Goal: Transaction & Acquisition: Book appointment/travel/reservation

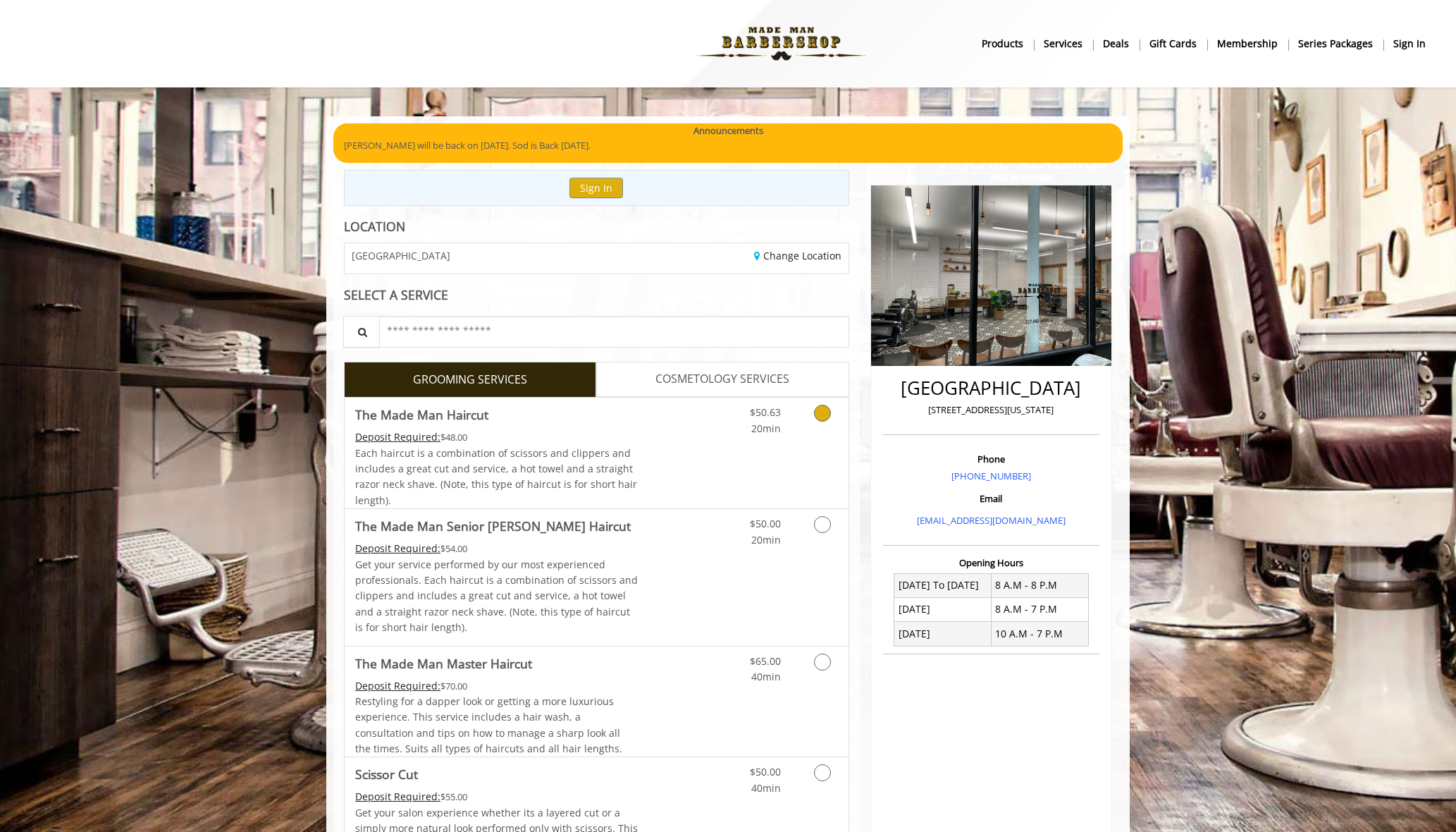
click at [793, 429] on div "Grooming services" at bounding box center [820, 417] width 57 height 39
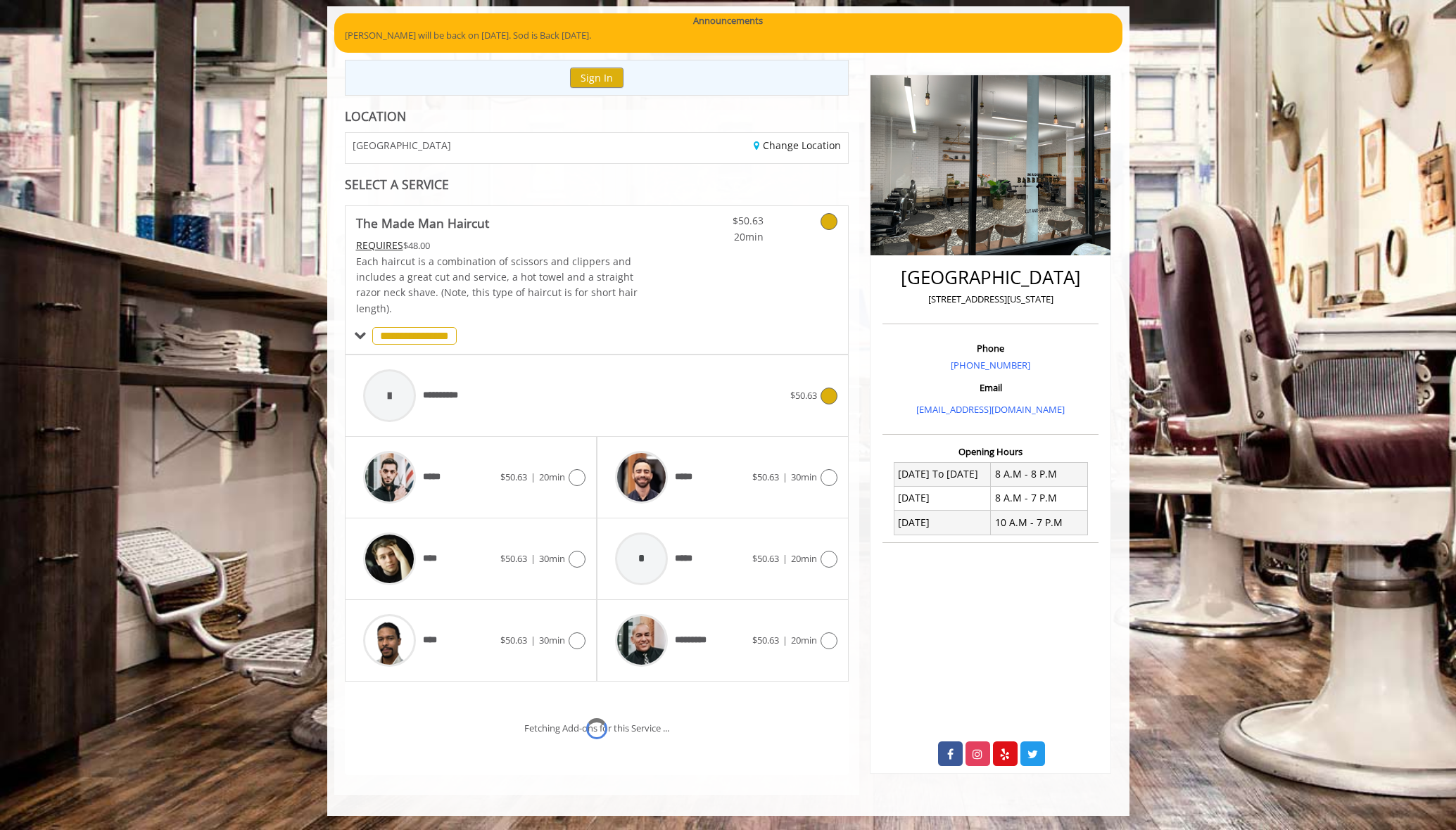
scroll to position [169, 0]
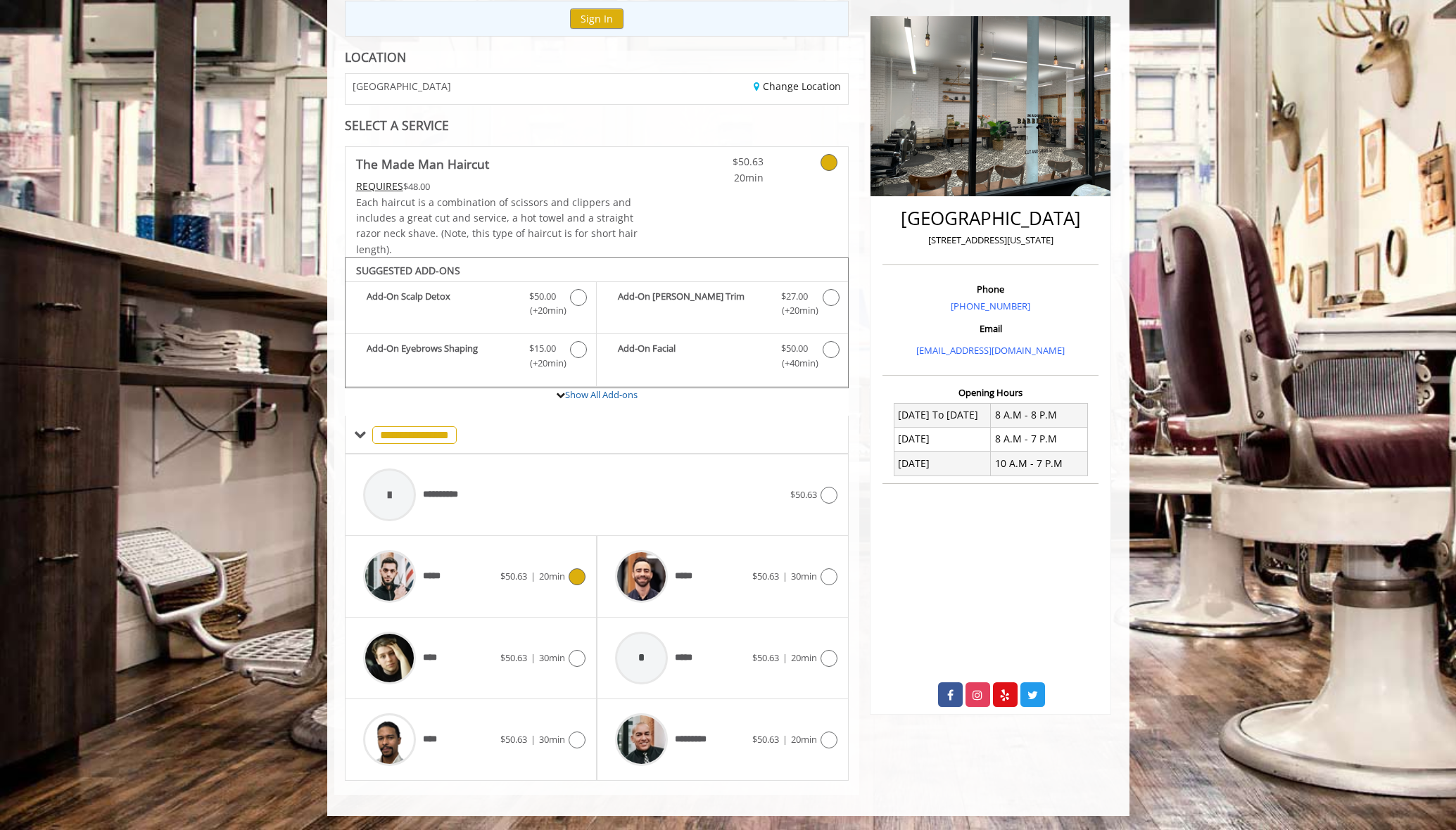
click at [500, 576] on span "$50.63" at bounding box center [514, 576] width 27 height 13
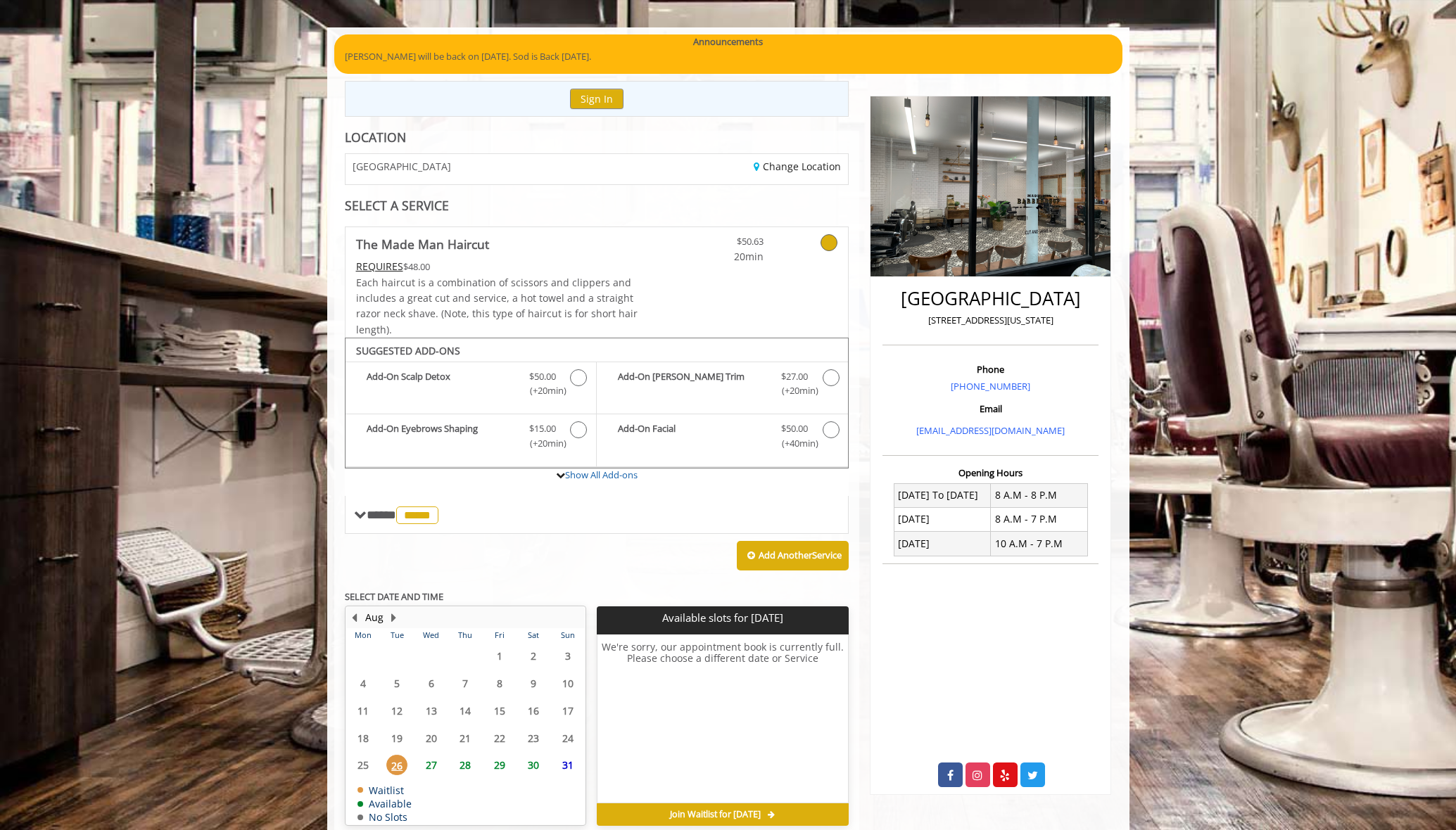
scroll to position [154, 0]
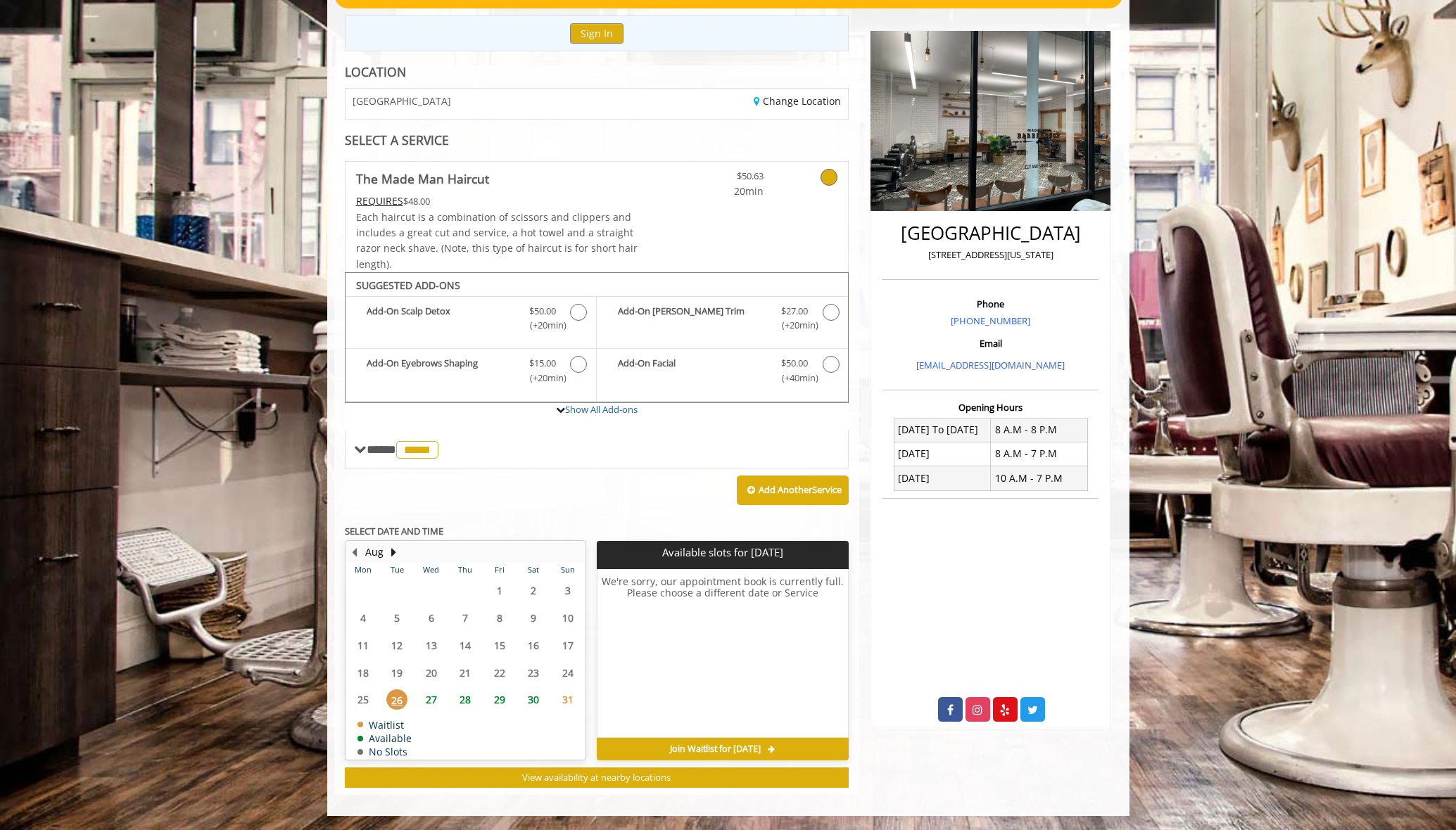
click at [436, 699] on span "27" at bounding box center [432, 699] width 21 height 20
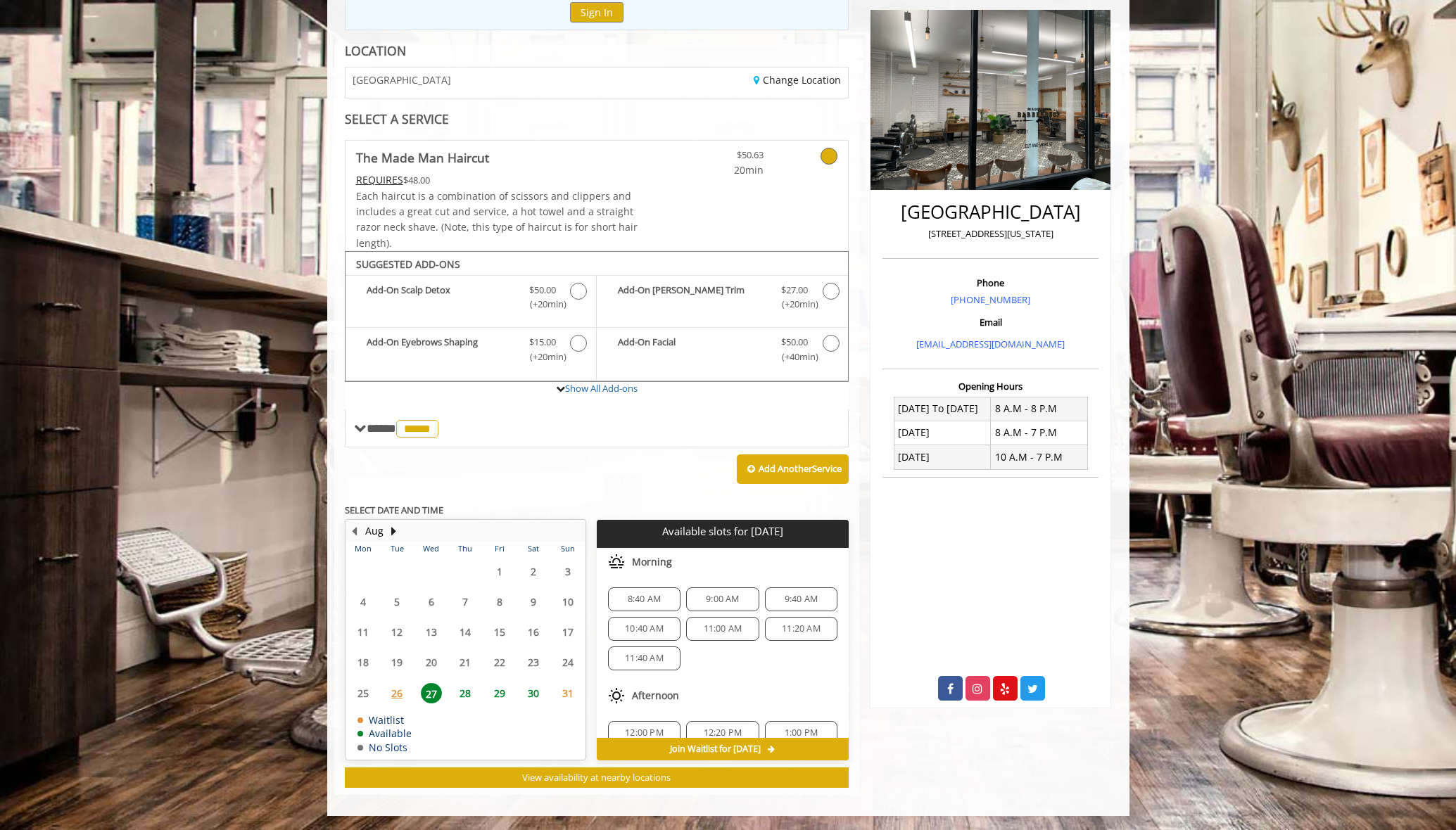
click at [710, 601] on span "9:00 AM" at bounding box center [722, 599] width 33 height 11
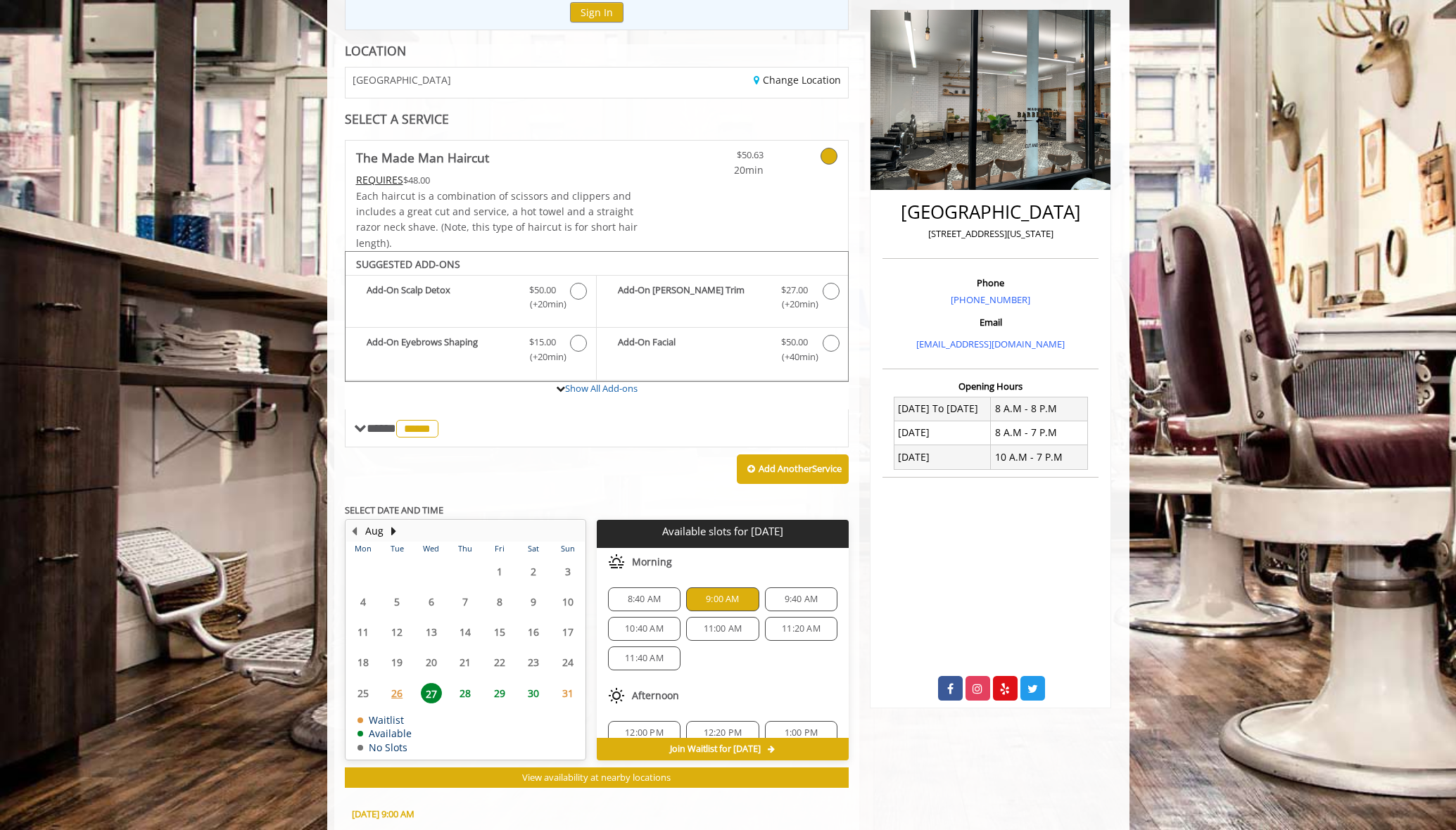
scroll to position [430, 0]
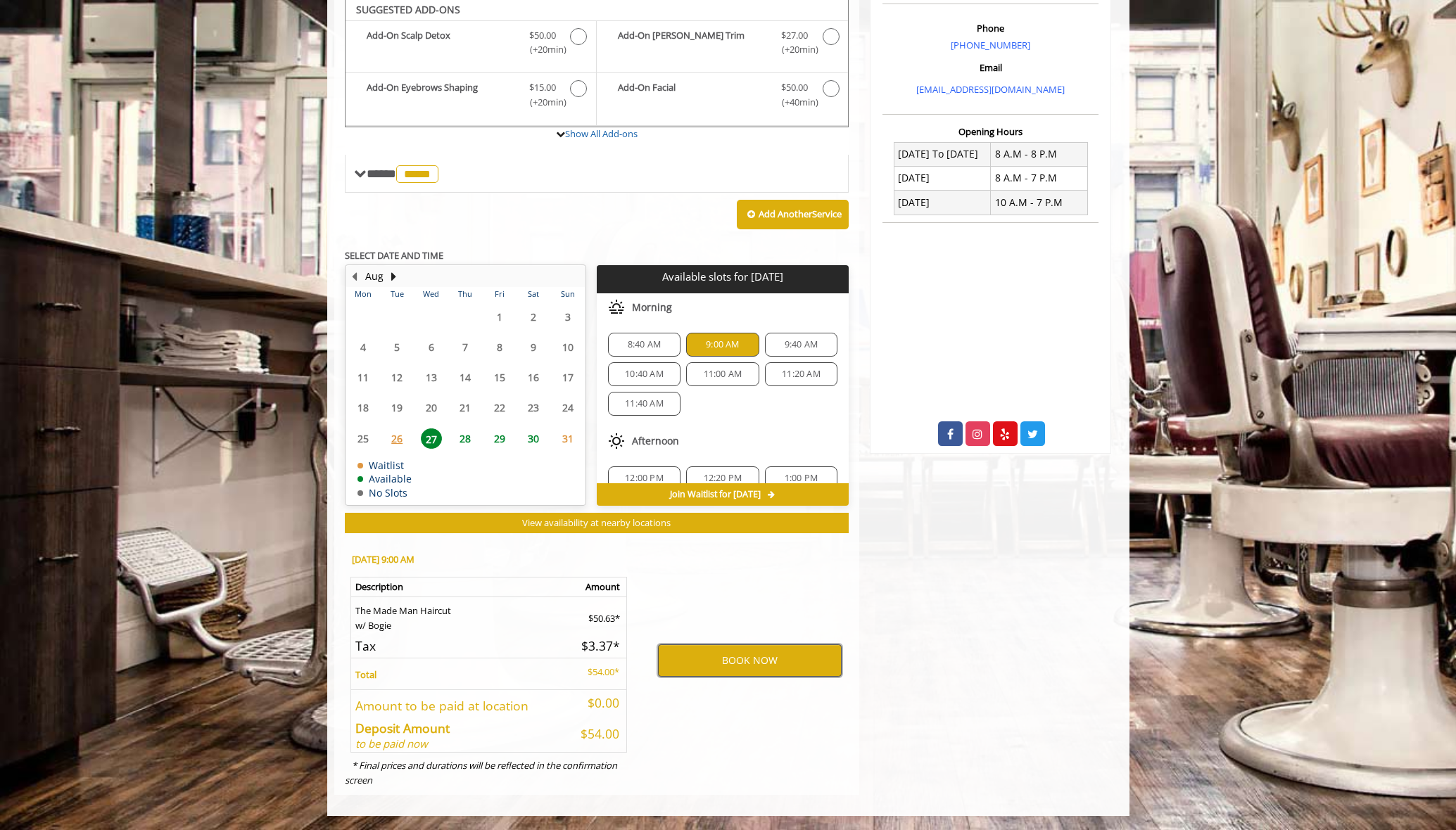
click at [746, 661] on button "BOOK NOW" at bounding box center [749, 660] width 184 height 32
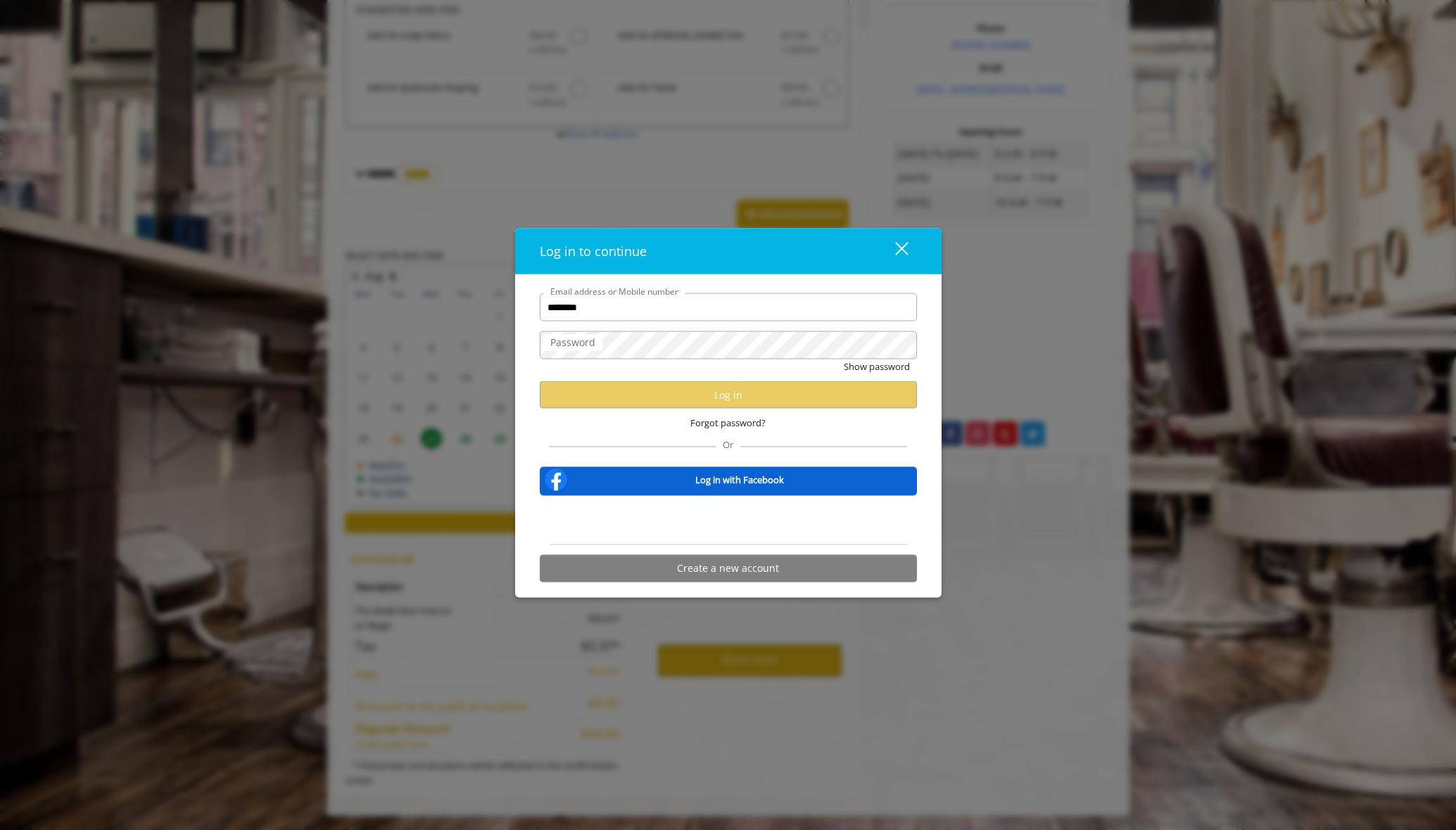
type input "********"
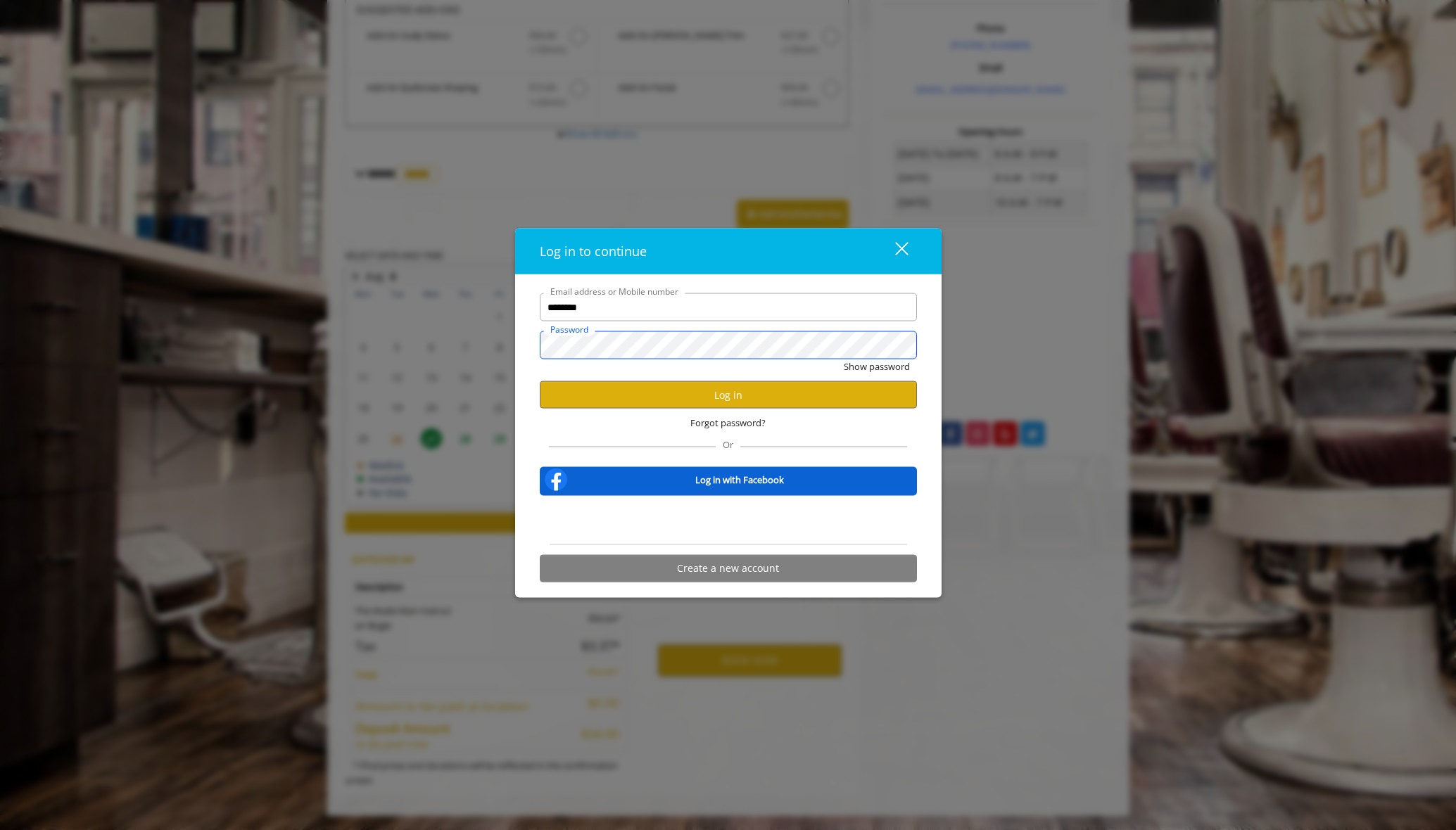
click at [844, 360] on button "Show password" at bounding box center [877, 367] width 66 height 15
click at [664, 389] on button "Log in" at bounding box center [728, 395] width 378 height 27
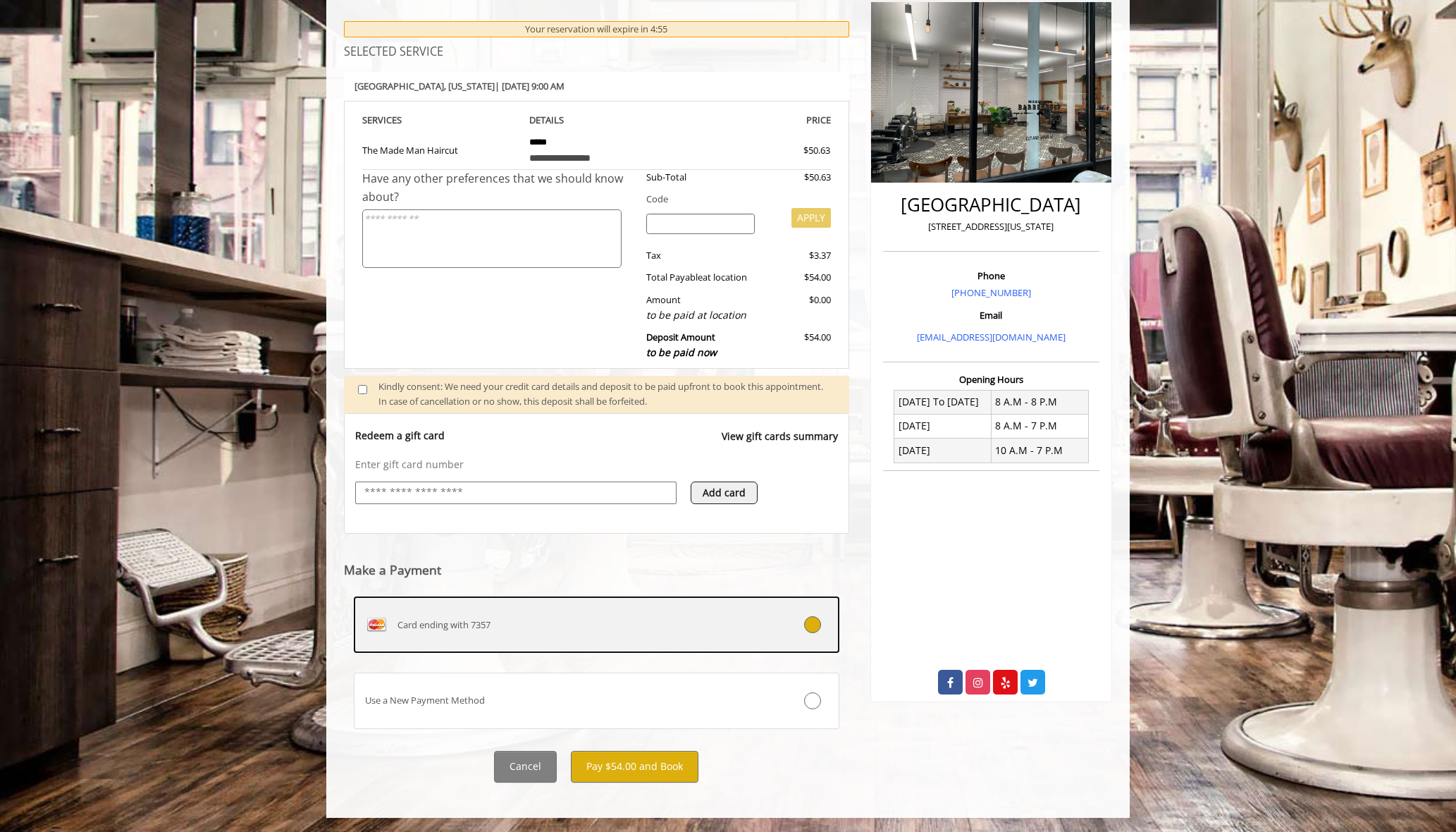
click at [626, 622] on div "Card ending with 7357" at bounding box center [557, 625] width 404 height 23
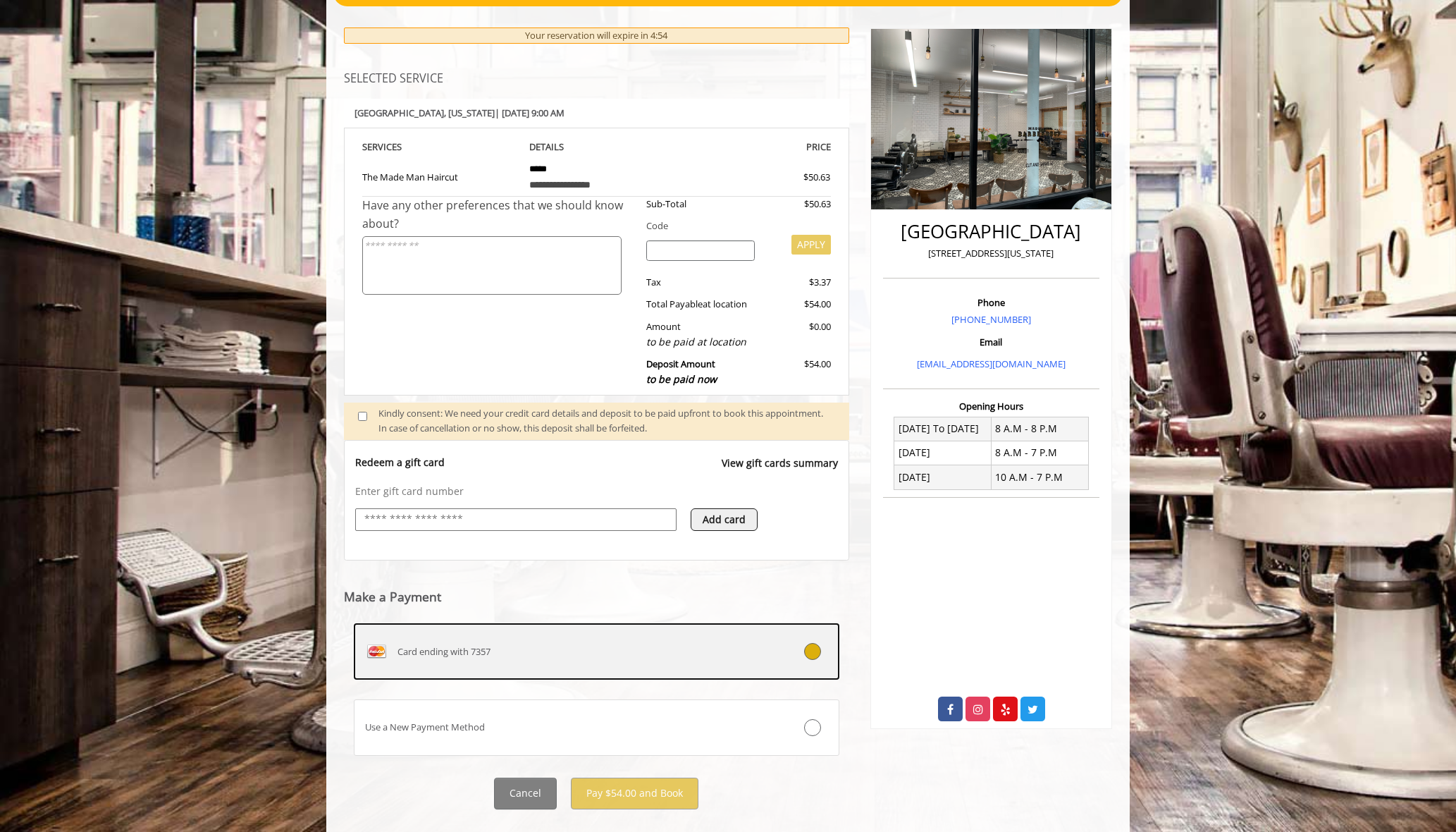
scroll to position [183, 0]
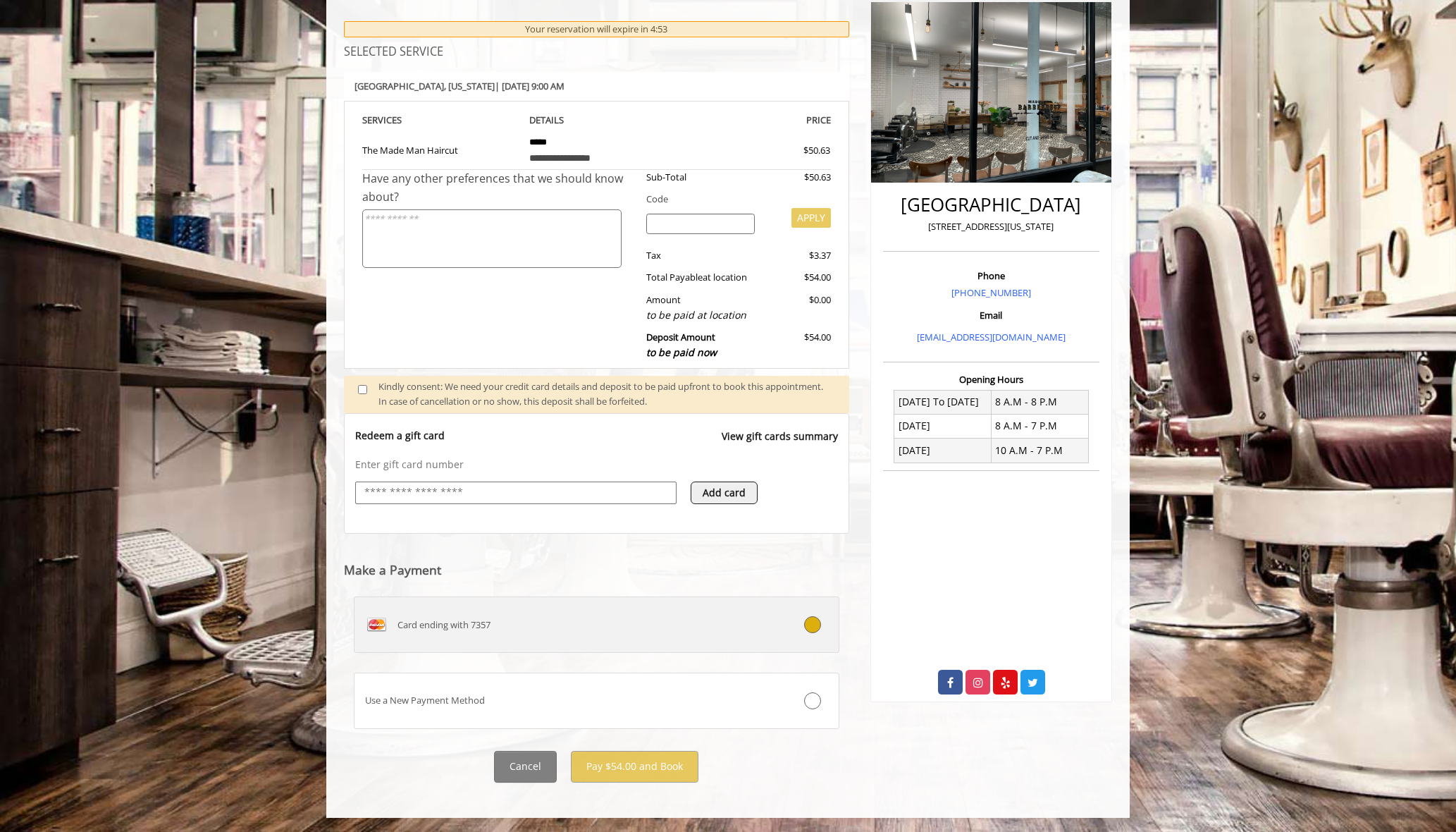
click at [779, 624] on div at bounding box center [798, 625] width 80 height 17
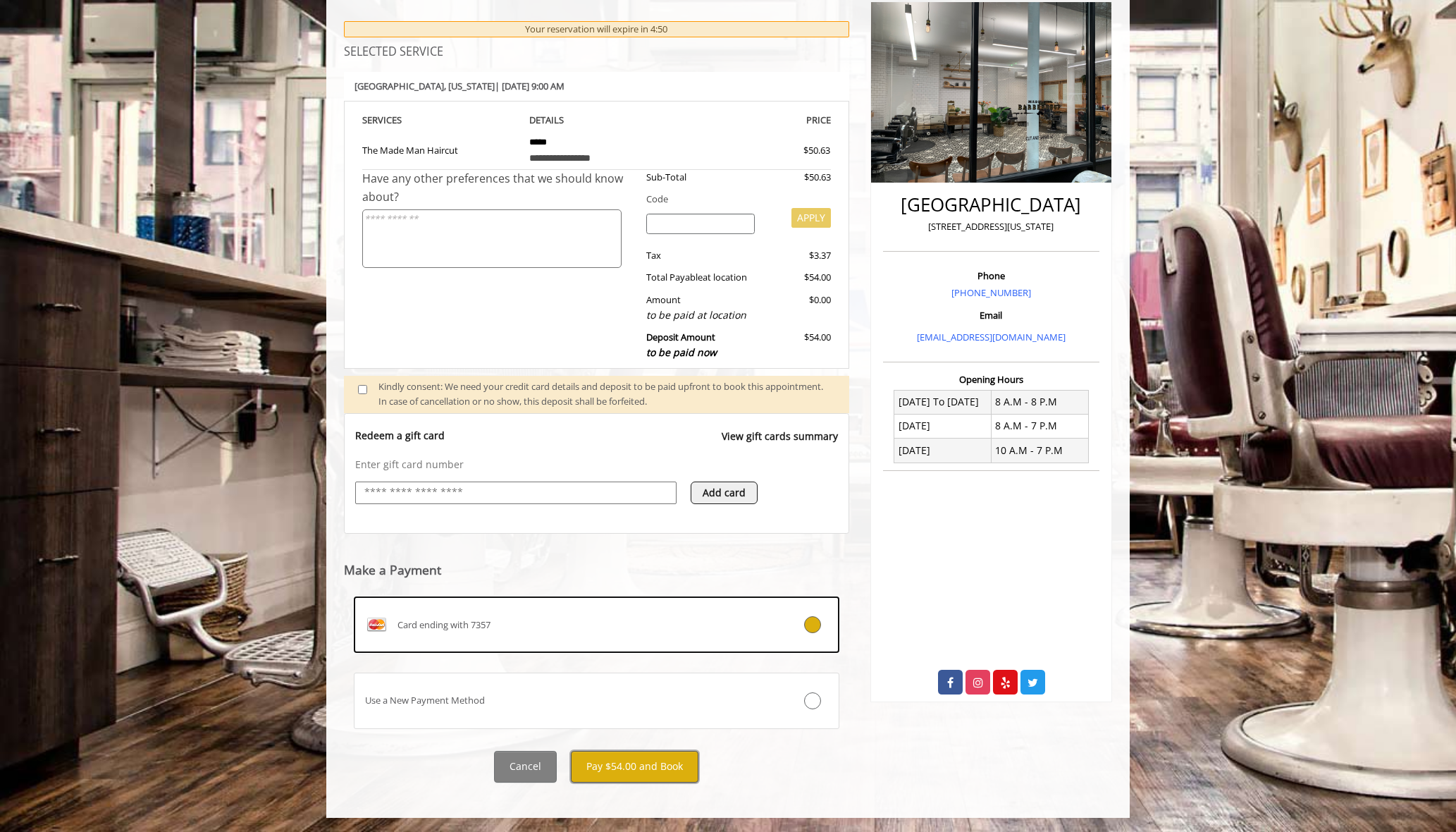
click at [636, 764] on button "Pay $54.00 and Book" at bounding box center [634, 766] width 128 height 32
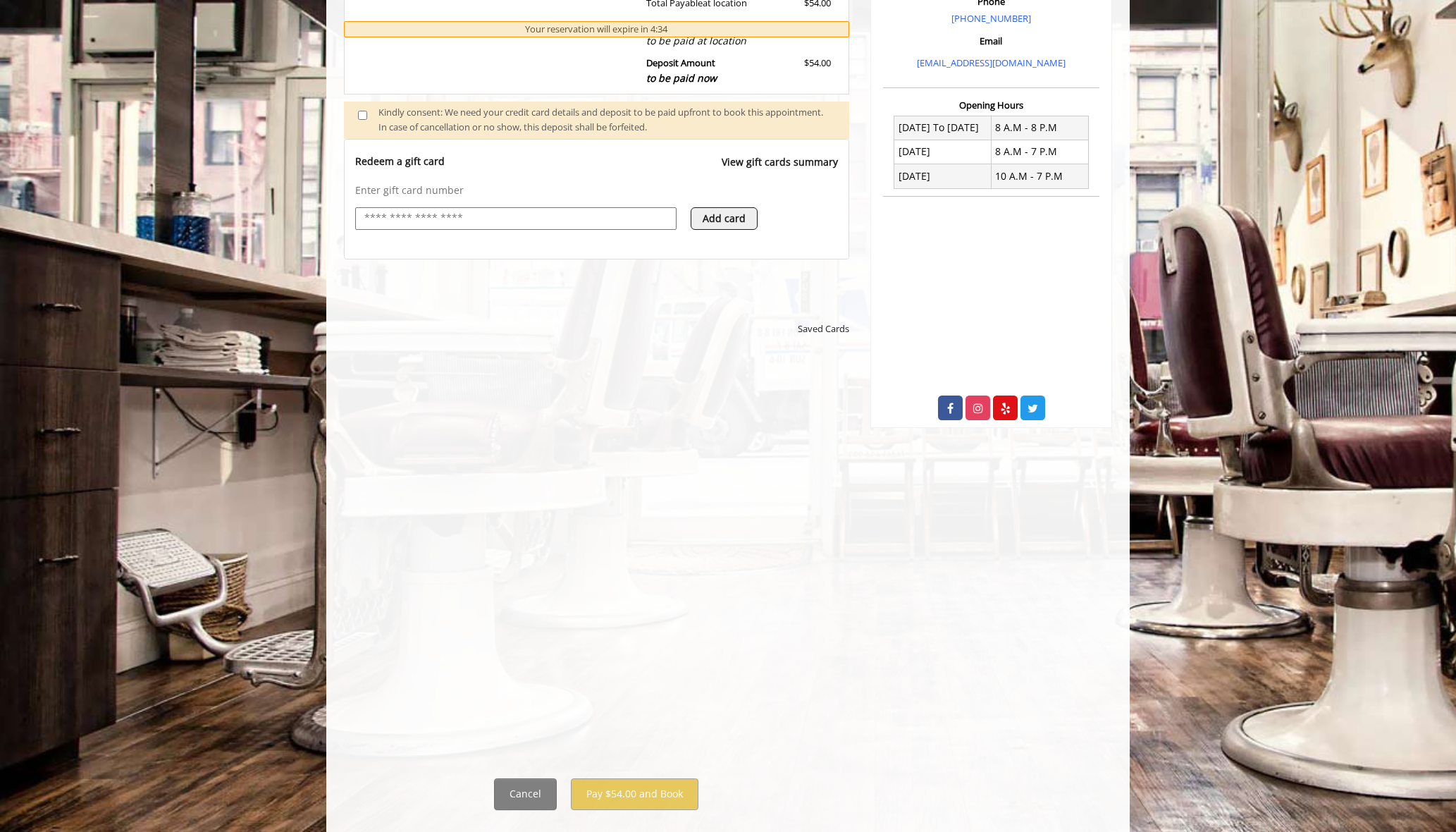
scroll to position [465, 0]
